Goal: Check status: Check status

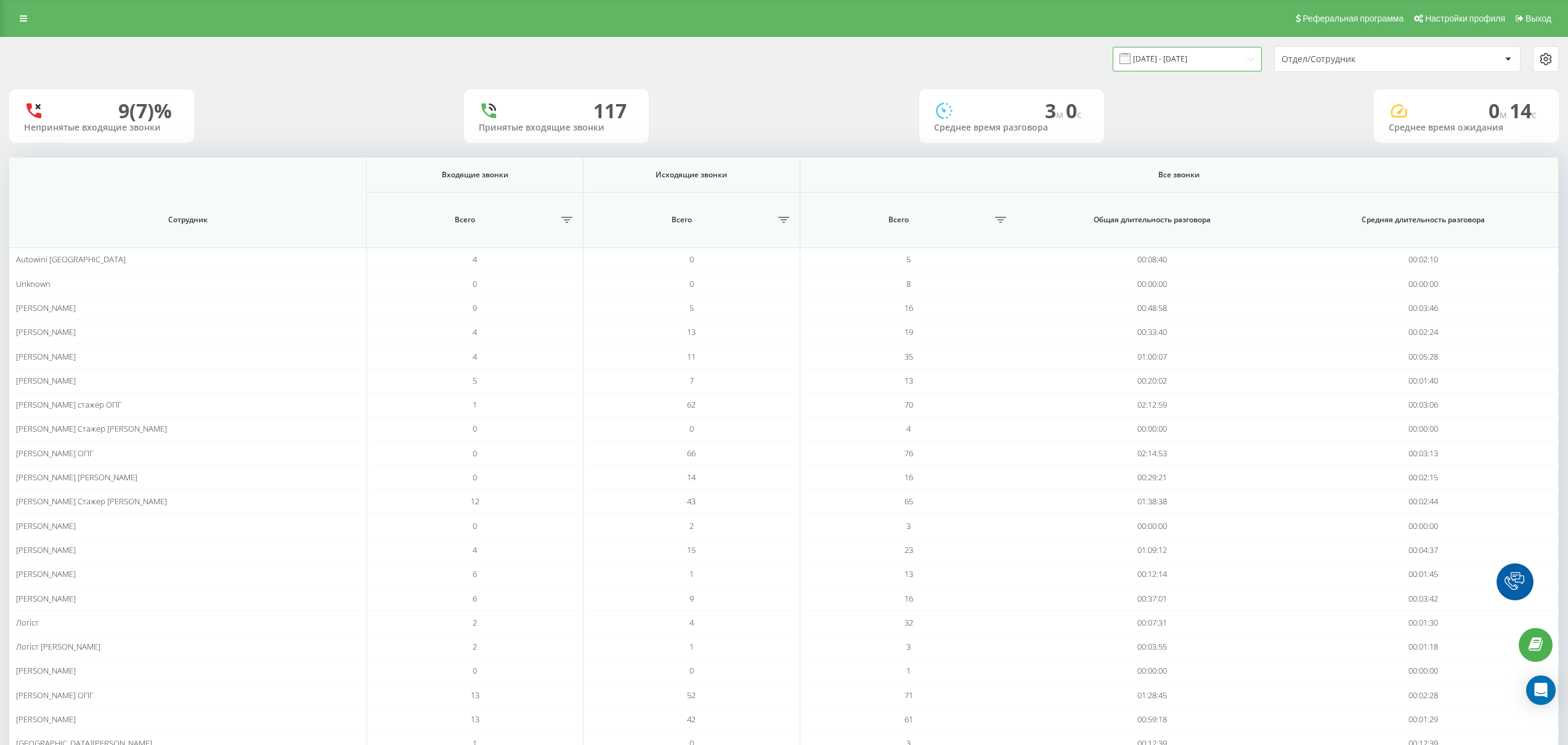
click at [1182, 60] on input "18.08.2025 - 18.08.2025" at bounding box center [1188, 58] width 149 height 24
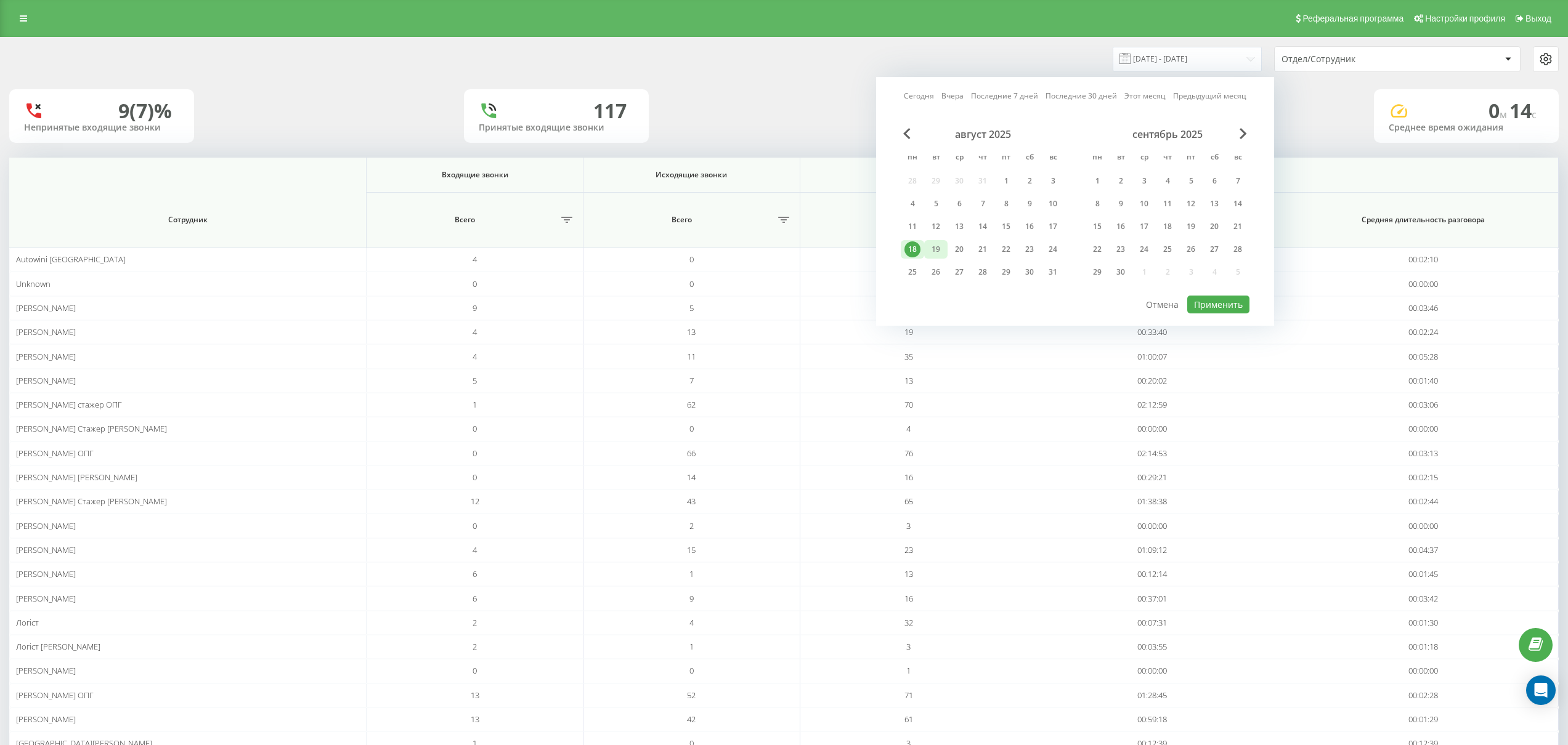
click at [936, 247] on div "19" at bounding box center [936, 249] width 16 height 16
click at [1211, 302] on button "Применить" at bounding box center [1219, 304] width 62 height 18
type input "[DATE] - [DATE]"
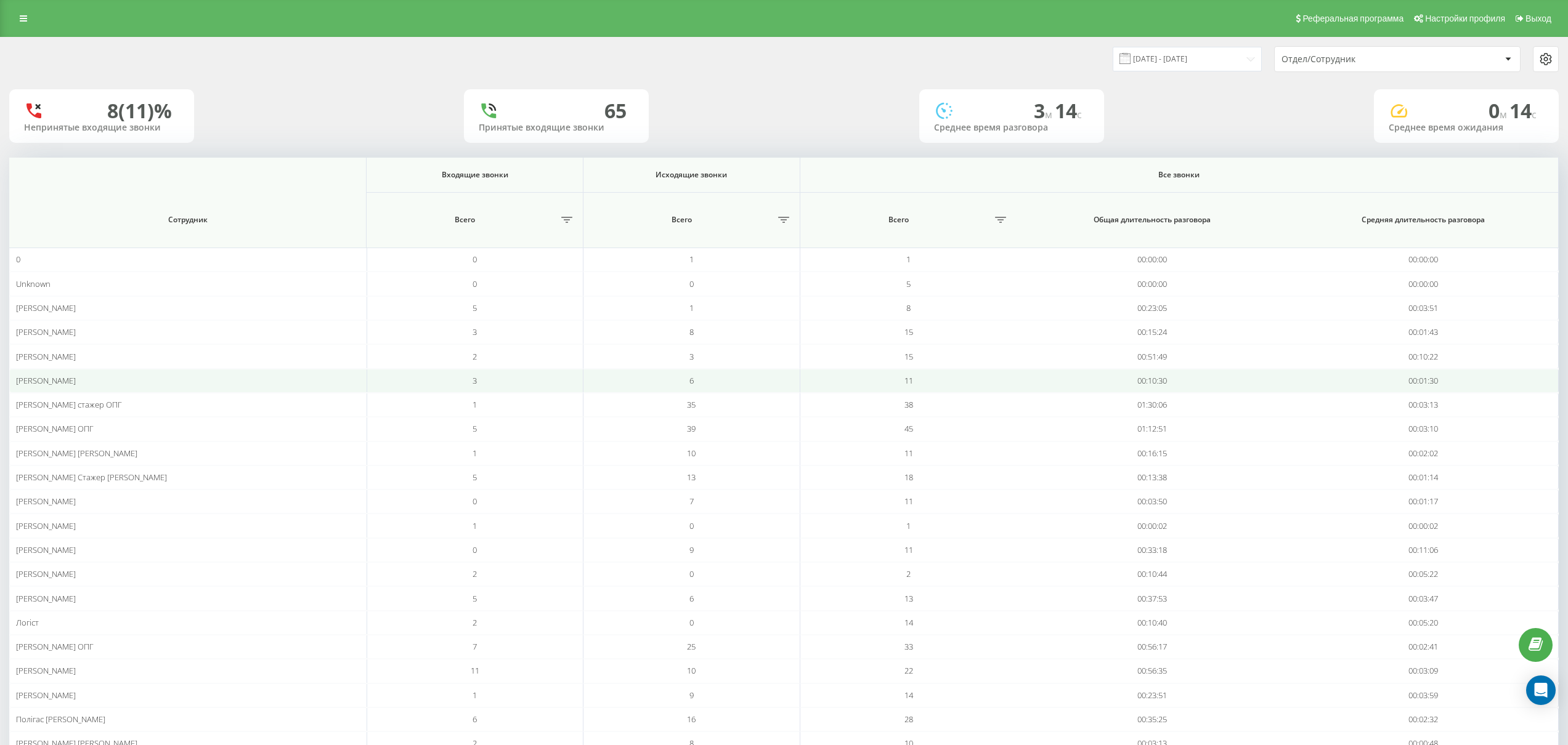
scroll to position [3, 0]
